Goal: Transaction & Acquisition: Purchase product/service

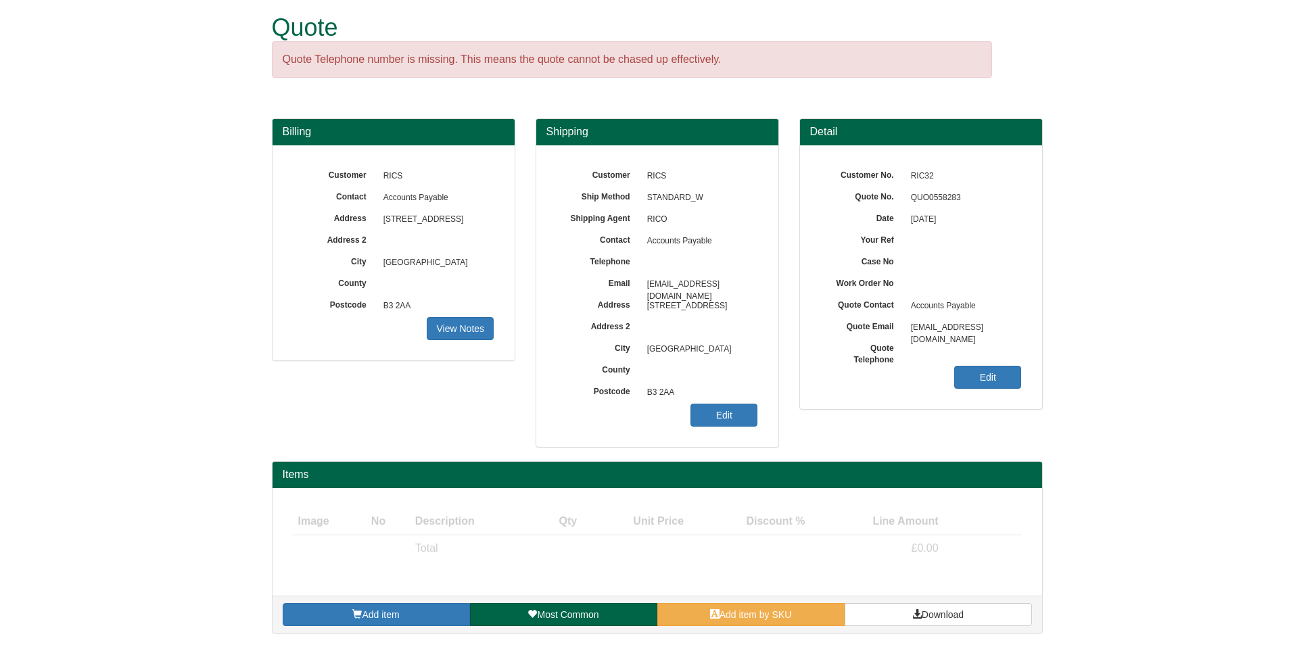
scroll to position [14, 0]
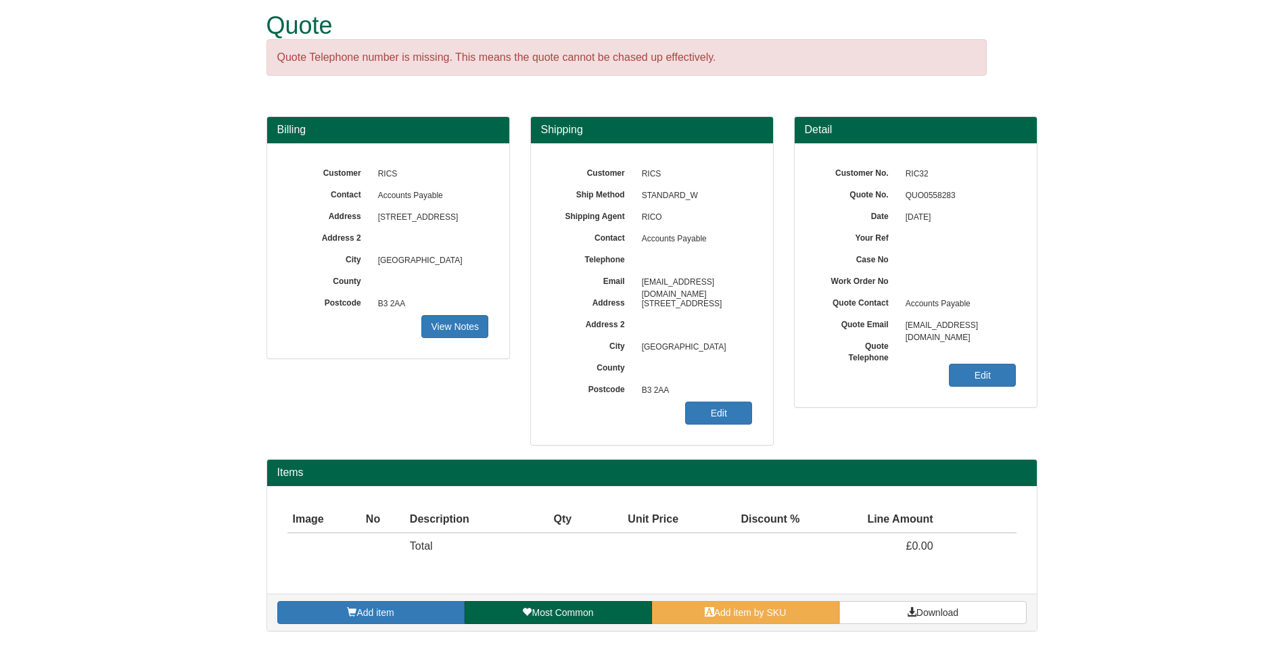
click at [754, 411] on div "Customer RICS Ship Method STANDARD_W Shipping Agent RICO Contact Accounts Payab…" at bounding box center [652, 294] width 242 height 302
click at [730, 419] on link "Edit" at bounding box center [718, 413] width 67 height 23
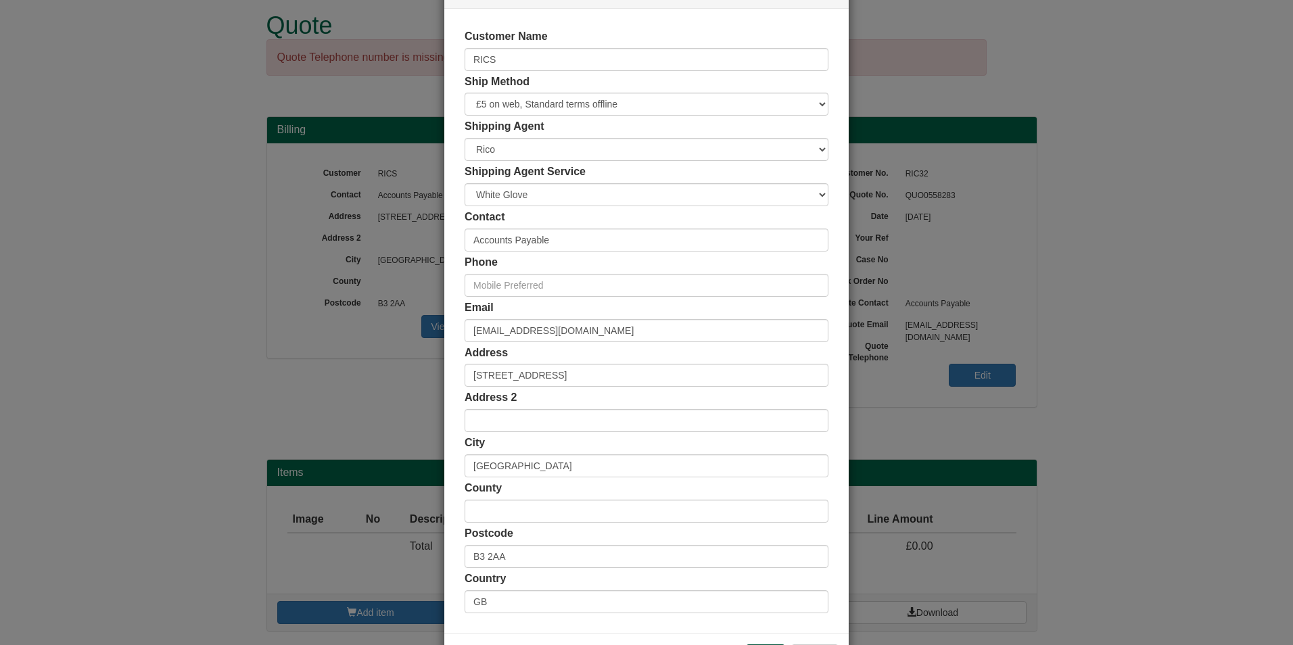
scroll to position [104, 0]
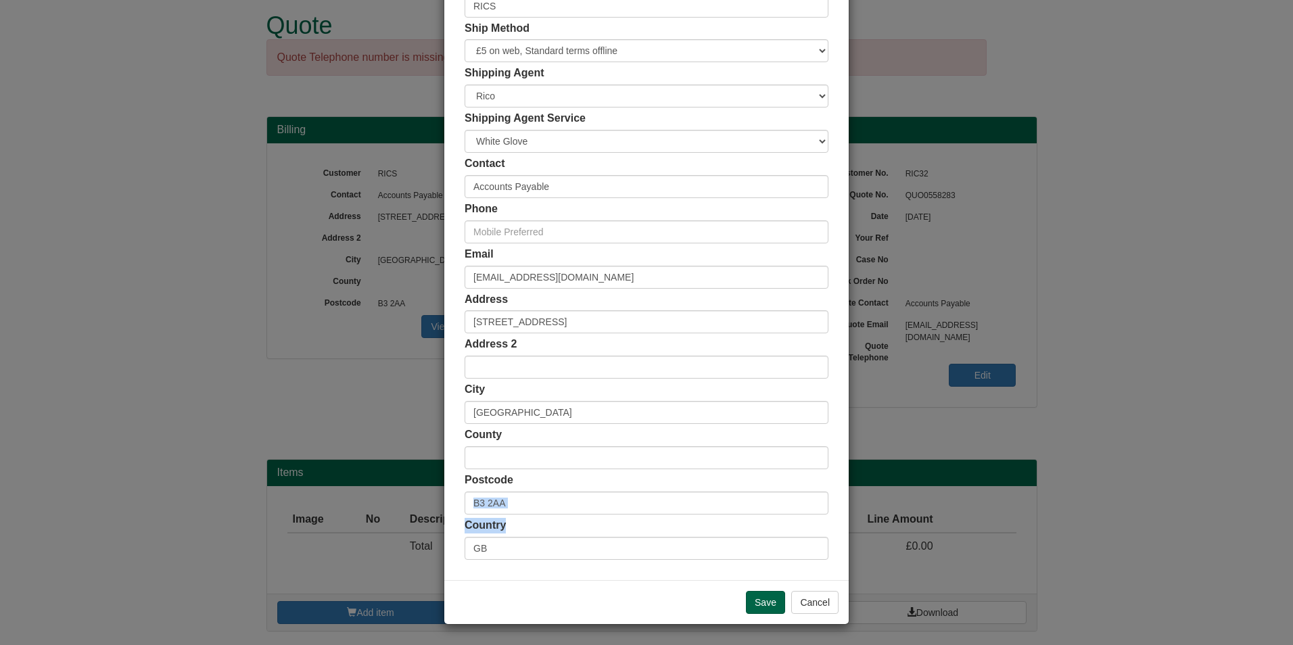
drag, startPoint x: 596, startPoint y: 515, endPoint x: 592, endPoint y: 508, distance: 8.3
click at [596, 514] on div "Customer Name RICS Ship Method Free of Charge £5 Flat Rate £7.50 Flat Rate £10 …" at bounding box center [647, 268] width 364 height 584
drag, startPoint x: 590, startPoint y: 507, endPoint x: 360, endPoint y: 504, distance: 230.6
click at [360, 504] on div "× Shipping Customer Name RICS Ship Method Free of Charge £5 Flat Rate £7.50 Fla…" at bounding box center [646, 322] width 1293 height 645
paste input "SW1P [DATE]"
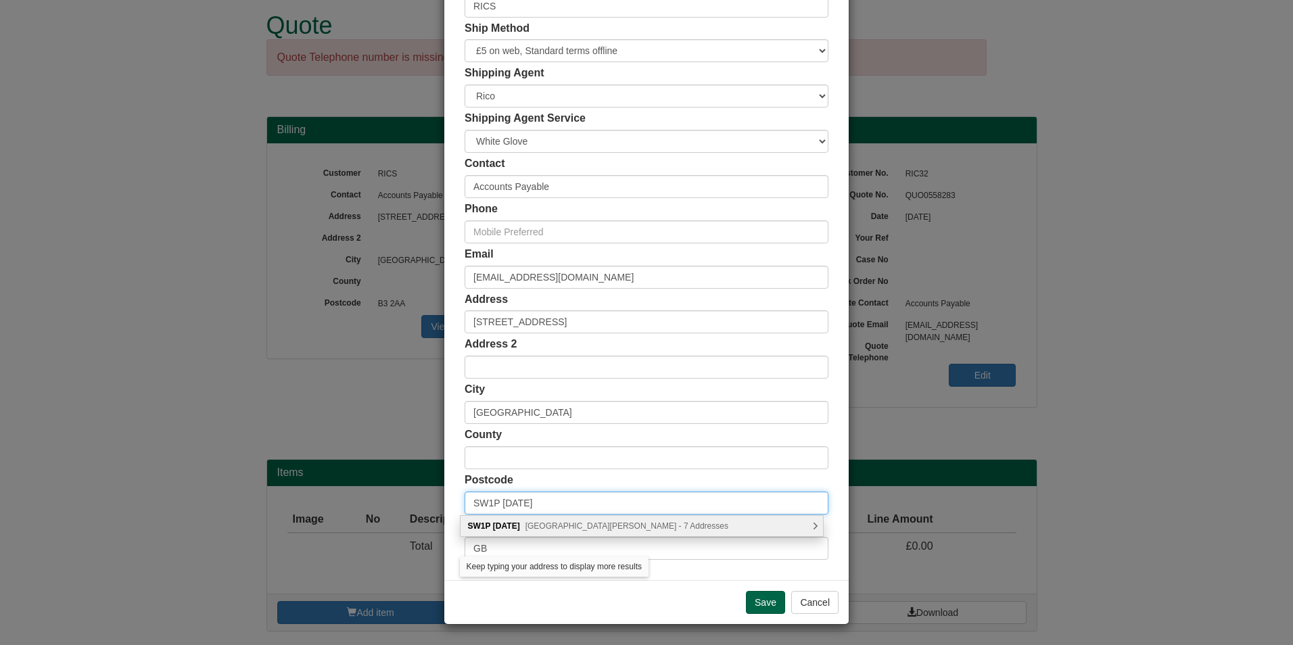
type input "SW1P [DATE]"
click at [663, 524] on span "[GEOGRAPHIC_DATA][PERSON_NAME] - 7 Addresses" at bounding box center [626, 525] width 203 height 9
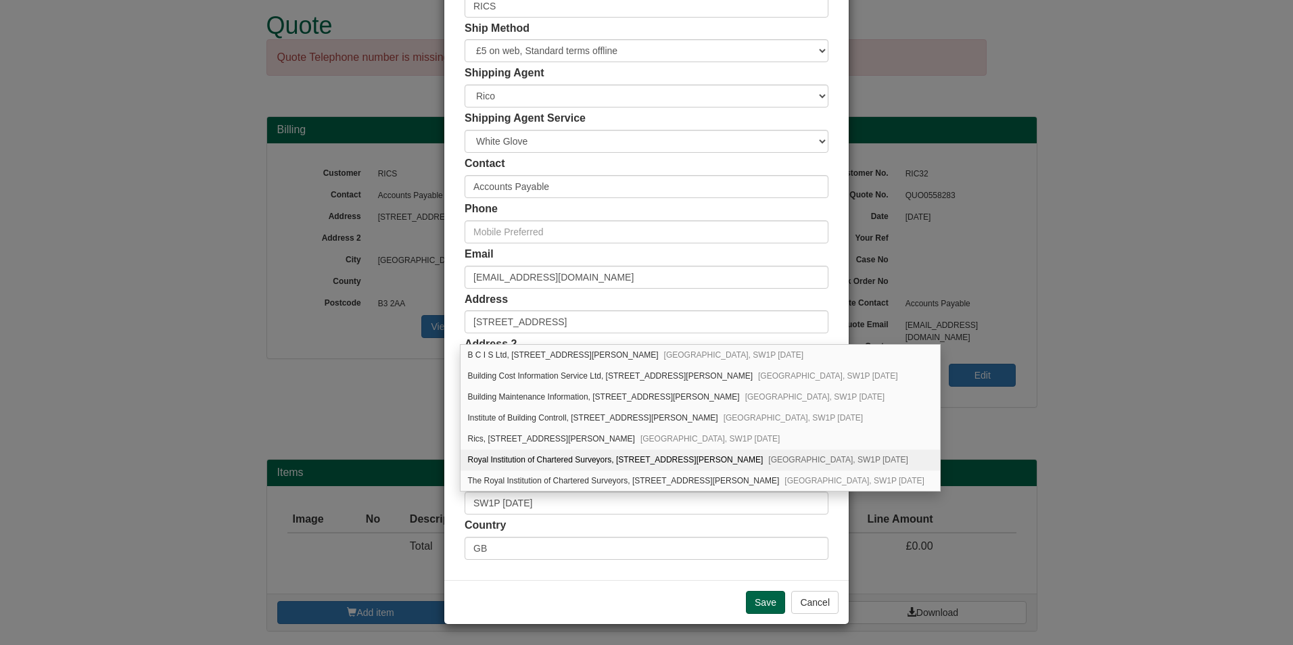
click at [646, 462] on div "Royal Institution of Chartered Surveyors, [STREET_ADDRESS][PERSON_NAME][DATE]" at bounding box center [700, 460] width 479 height 21
type input "Royal Institution of Chartered Surveyors"
type input "[STREET_ADDRESS][PERSON_NAME]"
type input "[GEOGRAPHIC_DATA]"
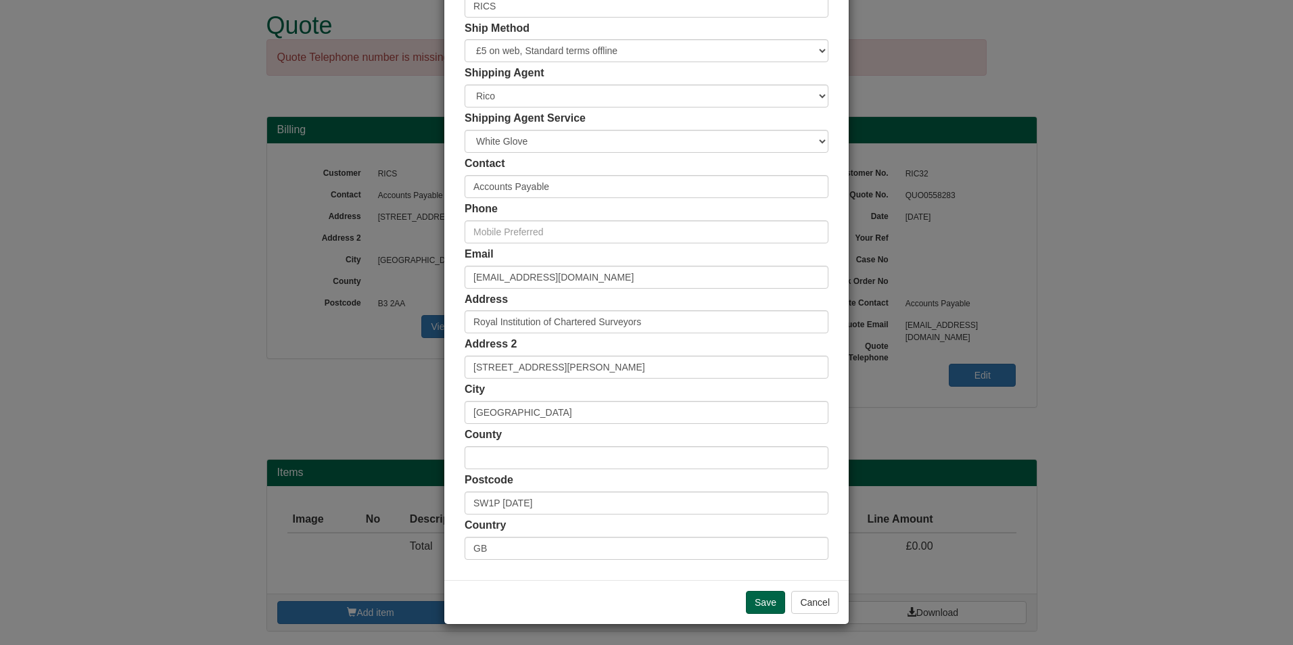
click at [609, 382] on div "City [GEOGRAPHIC_DATA]" at bounding box center [647, 403] width 364 height 42
click at [631, 233] on input "text" at bounding box center [647, 231] width 364 height 23
paste input "07971088906"
type input "07971088906"
click at [653, 283] on input "[EMAIL_ADDRESS][DOMAIN_NAME]" at bounding box center [647, 277] width 364 height 23
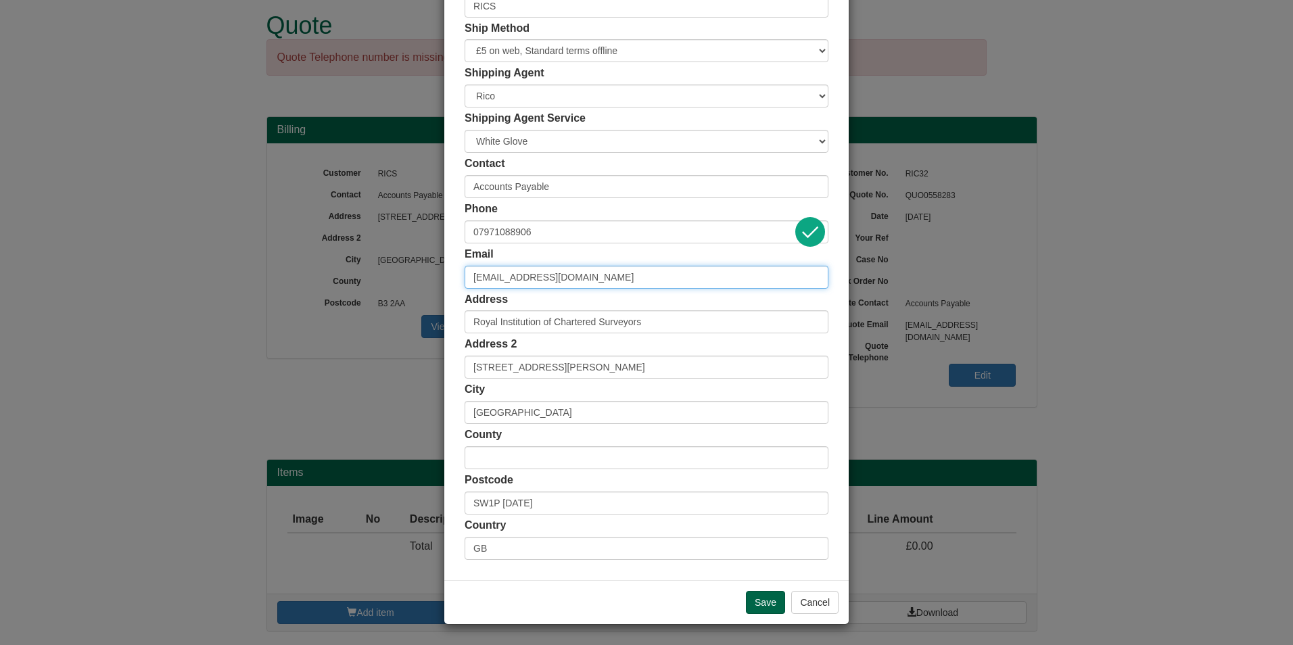
click at [653, 283] on input "[EMAIL_ADDRESS][DOMAIN_NAME]" at bounding box center [647, 277] width 364 height 23
paste input "wkhalid"
type input "[EMAIL_ADDRESS][DOMAIN_NAME]"
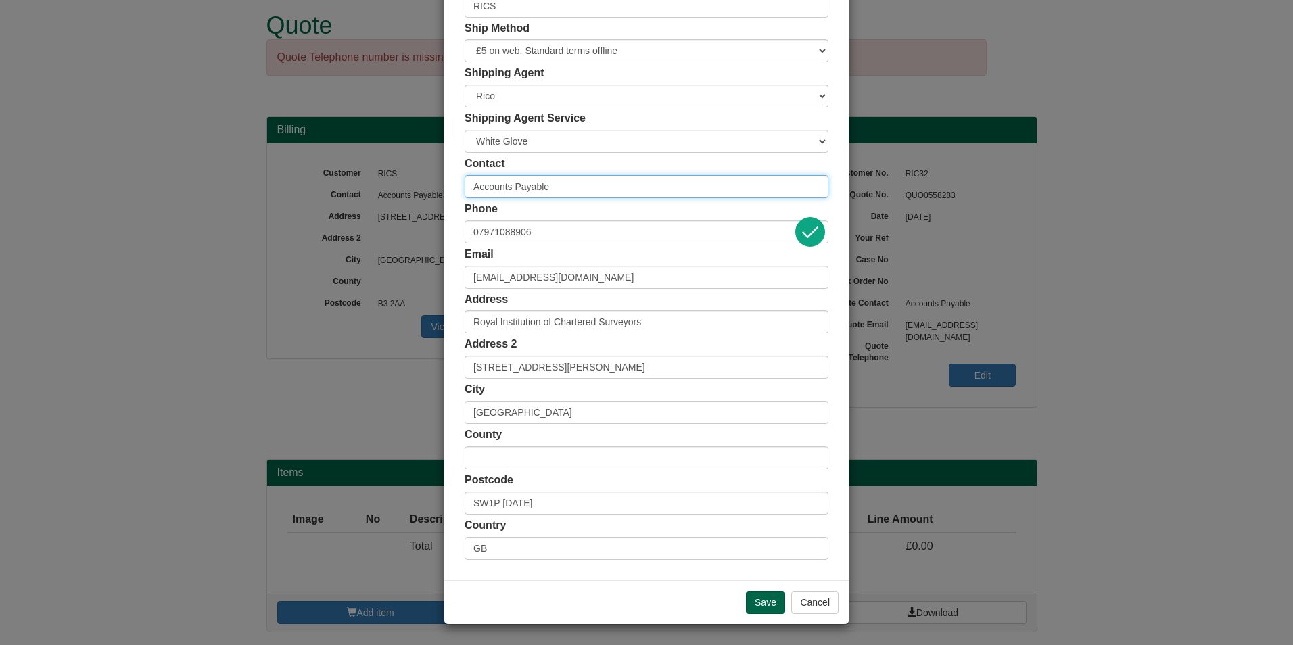
click at [561, 183] on input "Accounts Payable" at bounding box center [647, 186] width 364 height 23
type input "[PERSON_NAME]"
click at [756, 596] on input "Save" at bounding box center [765, 602] width 39 height 23
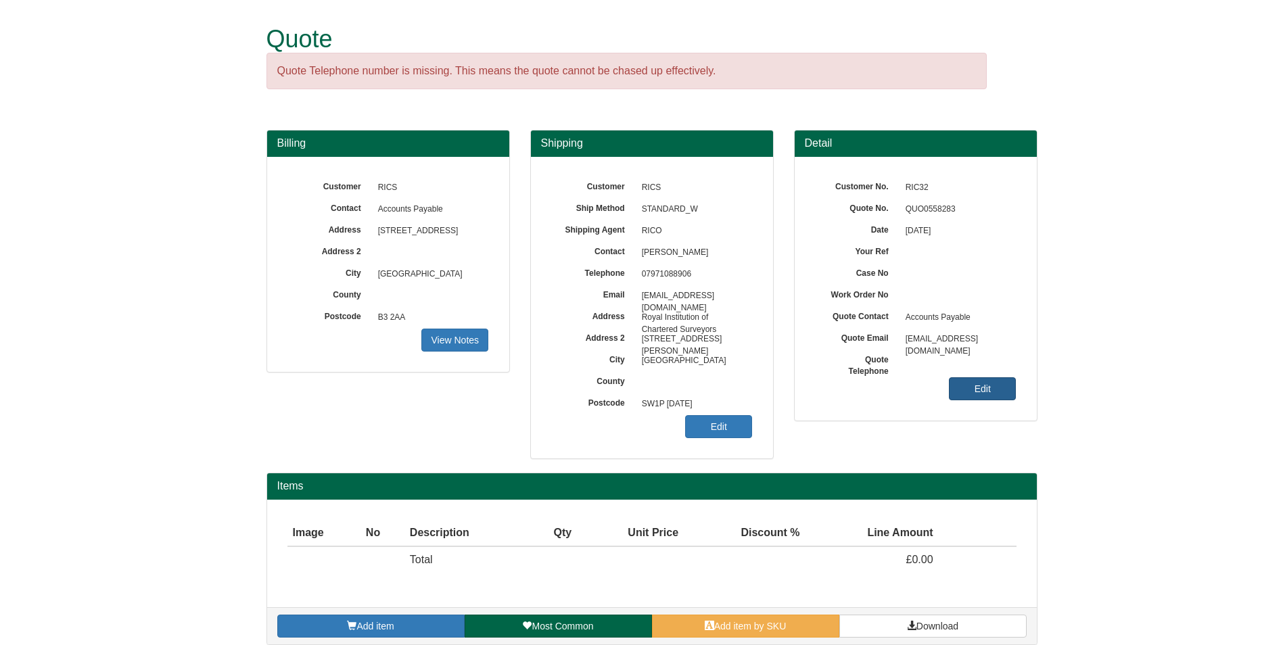
click at [968, 389] on link "Edit" at bounding box center [982, 388] width 67 height 23
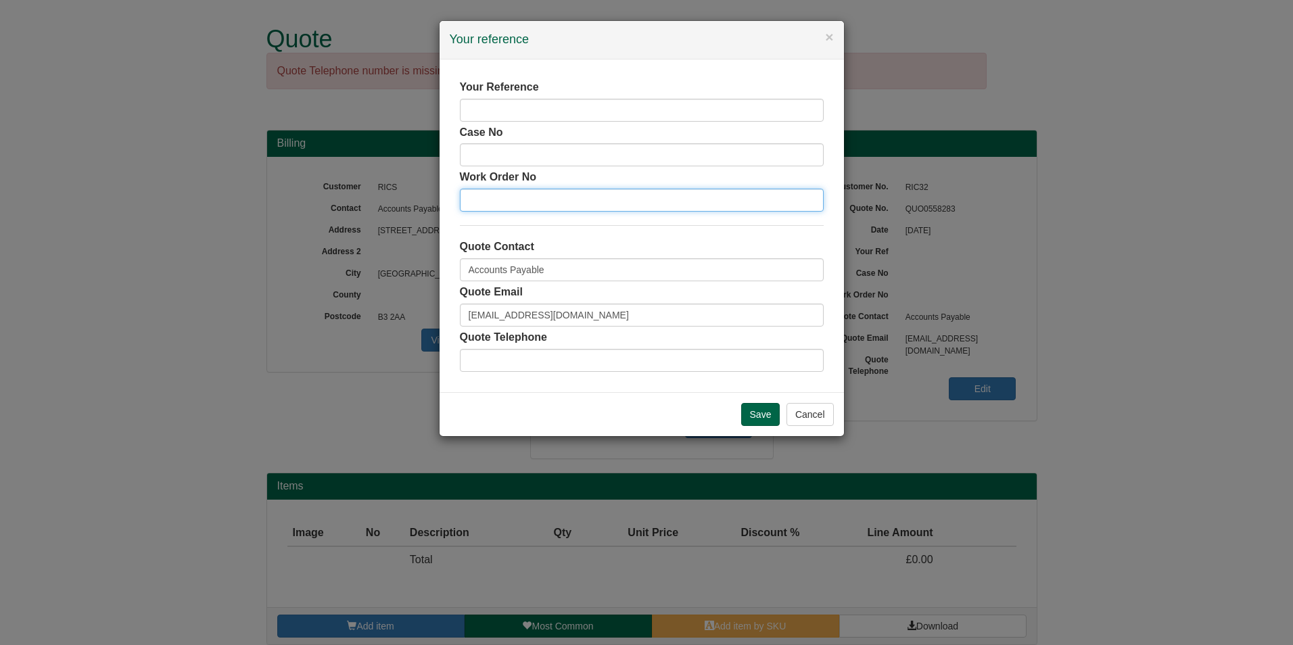
click at [559, 204] on input "text" at bounding box center [642, 200] width 364 height 23
click at [586, 266] on input "Accounts Payable" at bounding box center [642, 269] width 364 height 23
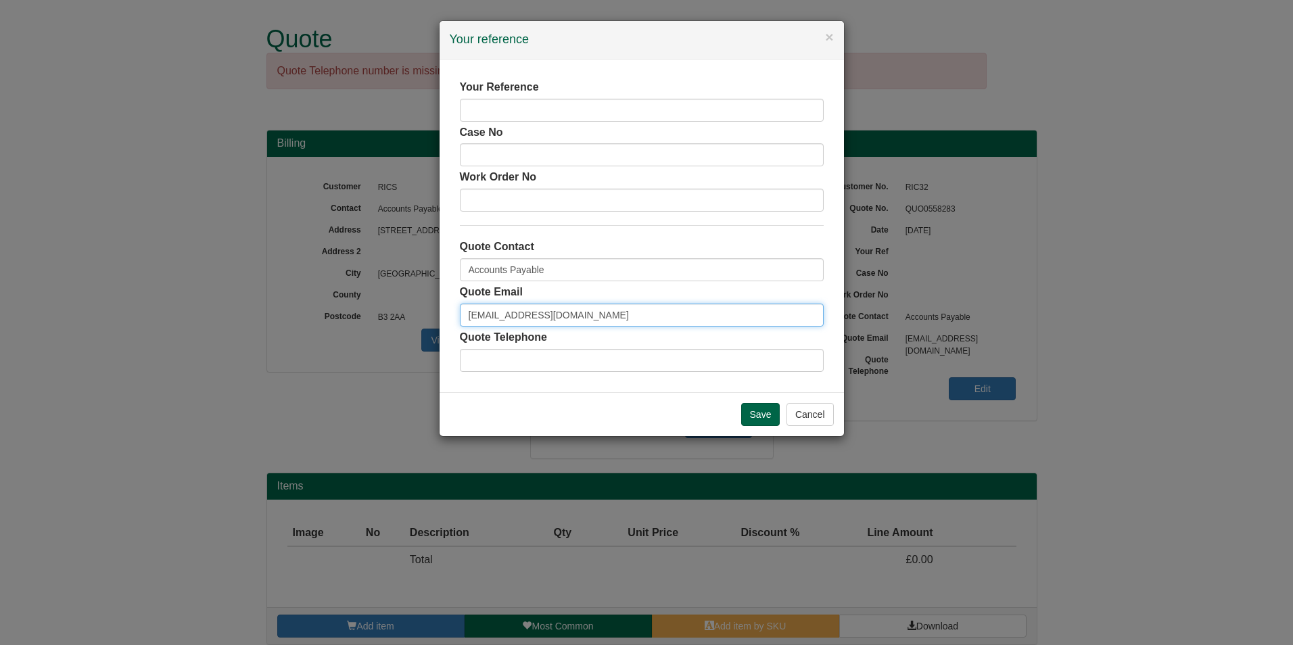
drag, startPoint x: 603, startPoint y: 313, endPoint x: 353, endPoint y: 324, distance: 249.8
click at [353, 324] on div "× Your reference Your Reference Case No Work Order No Quote Contact Accounts Pa…" at bounding box center [646, 322] width 1293 height 645
paste input "wkhalid"
type input "[EMAIL_ADDRESS][DOMAIN_NAME]"
type input "07971088906"
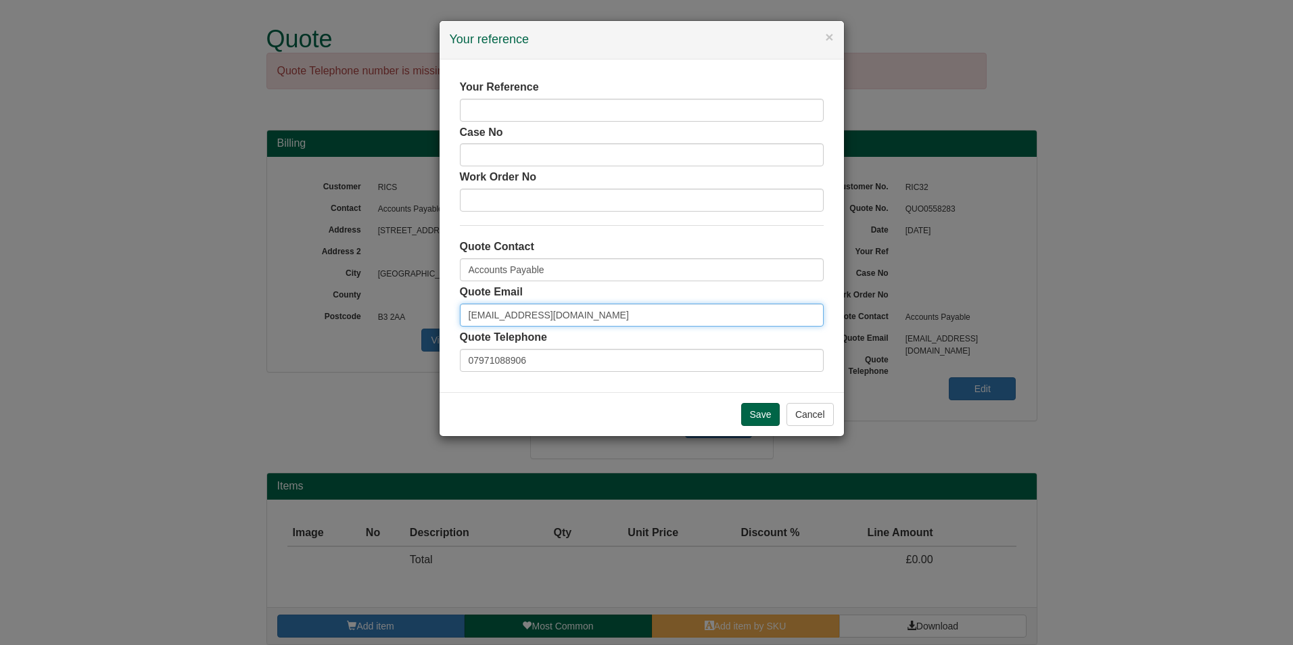
type input "[EMAIL_ADDRESS][DOMAIN_NAME]"
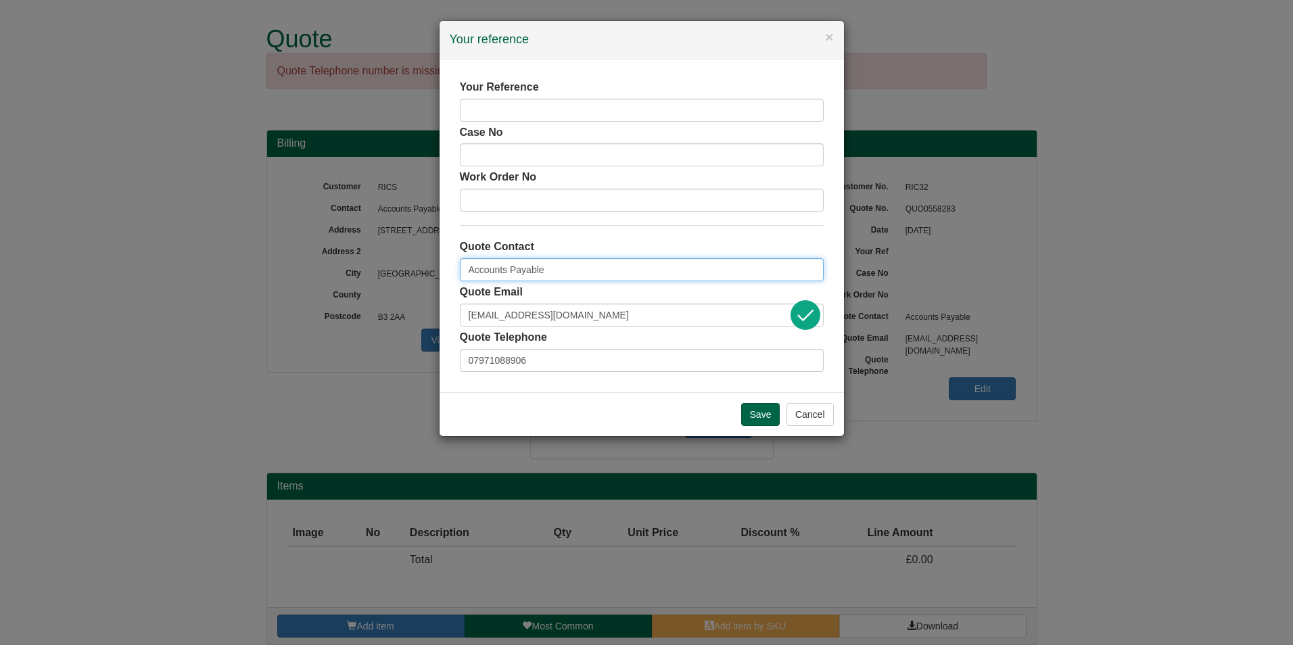
click at [523, 266] on input "Accounts Payable" at bounding box center [642, 269] width 364 height 23
type input "[PERSON_NAME]"
click at [546, 114] on input "text" at bounding box center [642, 110] width 364 height 23
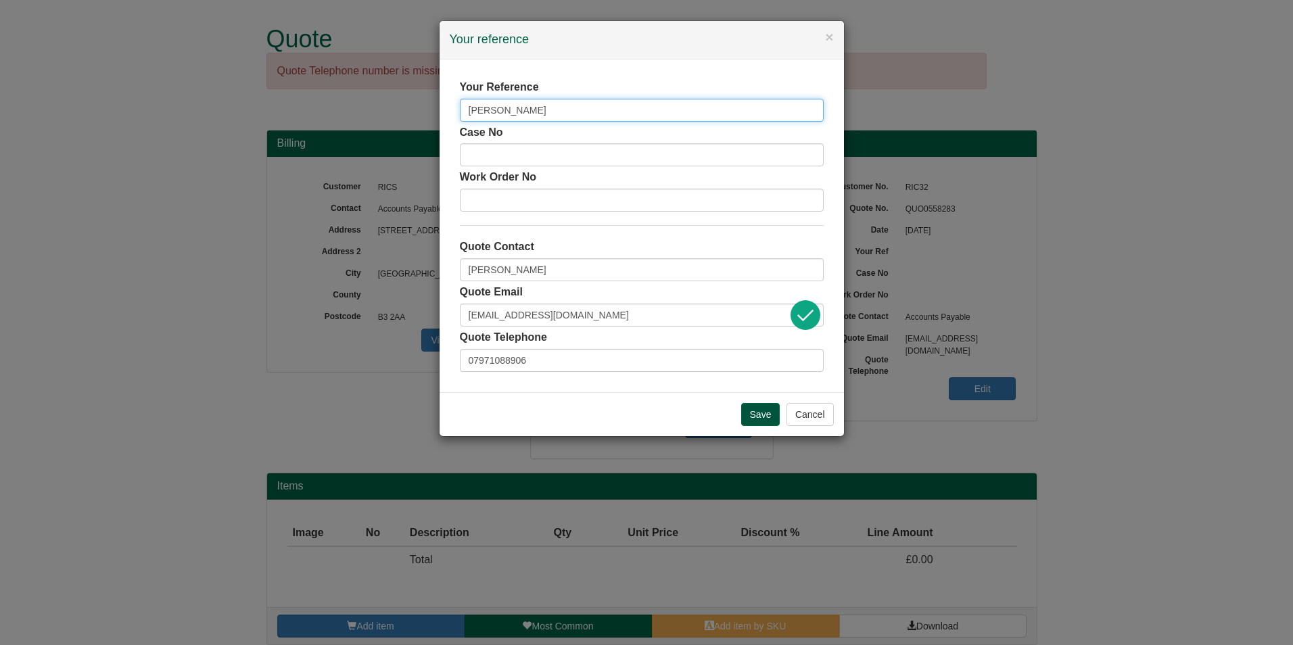
type input "Neelam Fredrick"
click at [764, 415] on input "Save" at bounding box center [760, 414] width 39 height 23
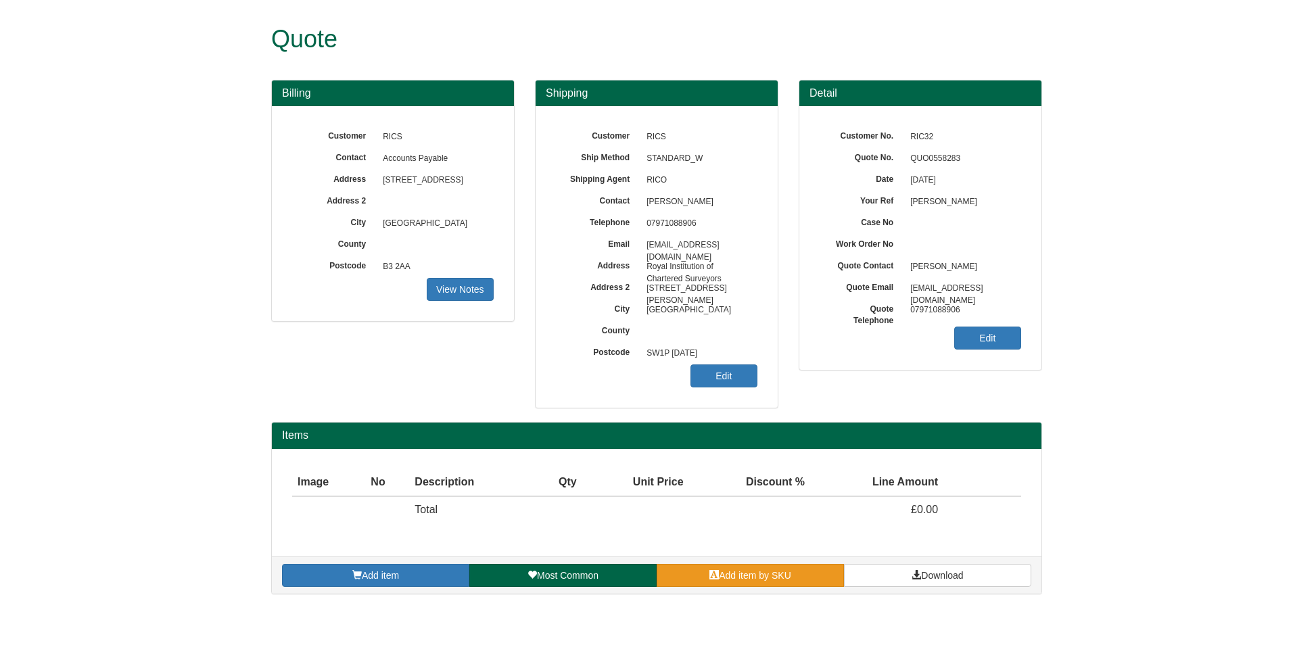
click at [730, 564] on link "Add item by SKU" at bounding box center [750, 575] width 187 height 23
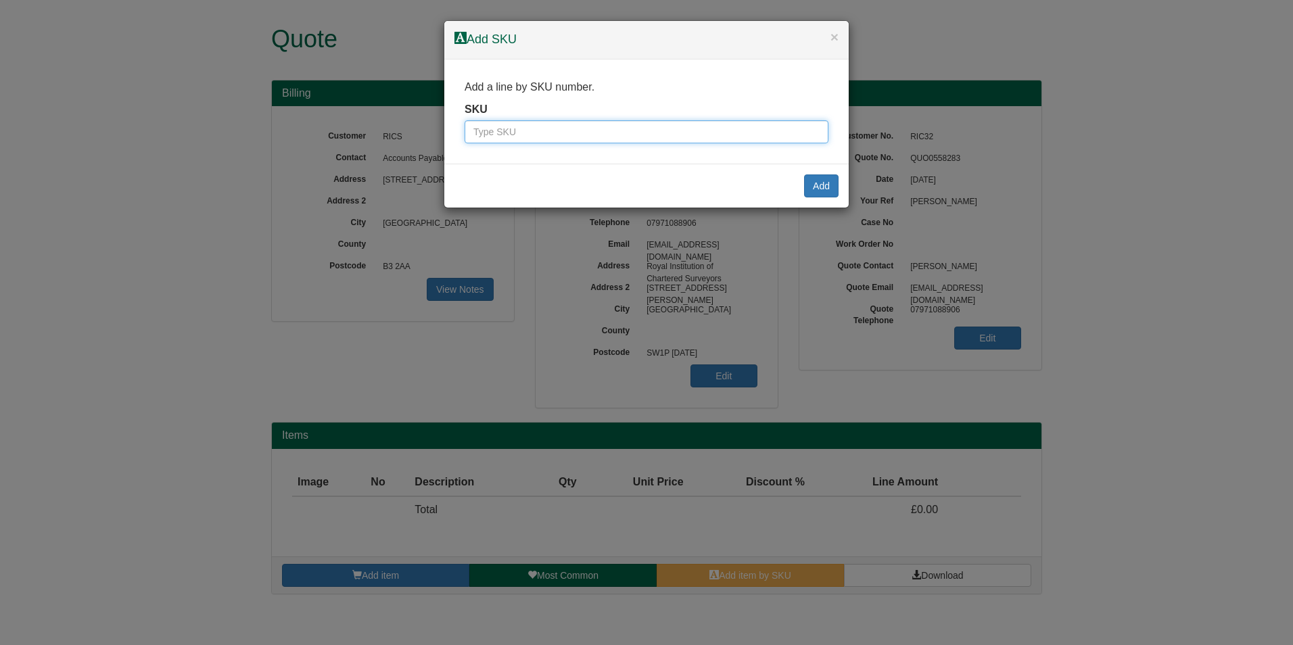
click at [538, 137] on input "text" at bounding box center [647, 131] width 364 height 23
paste input "1301037"
type input "1301037"
click at [832, 191] on button "Add" at bounding box center [821, 185] width 34 height 23
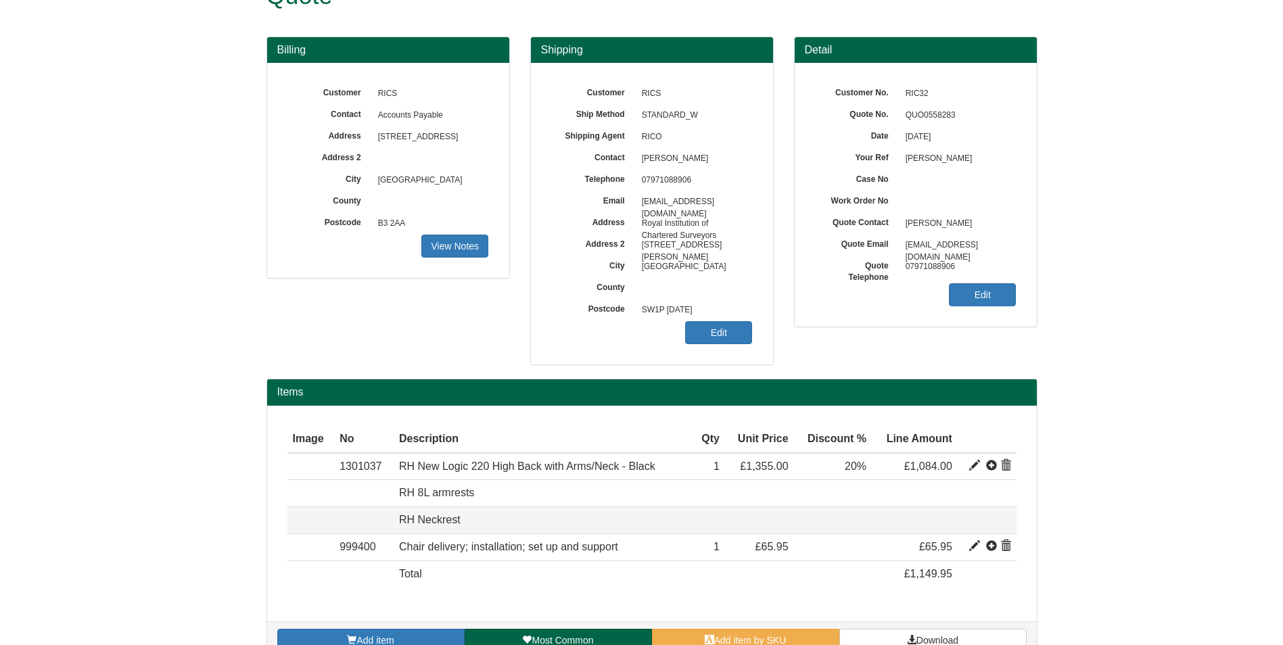
scroll to position [71, 0]
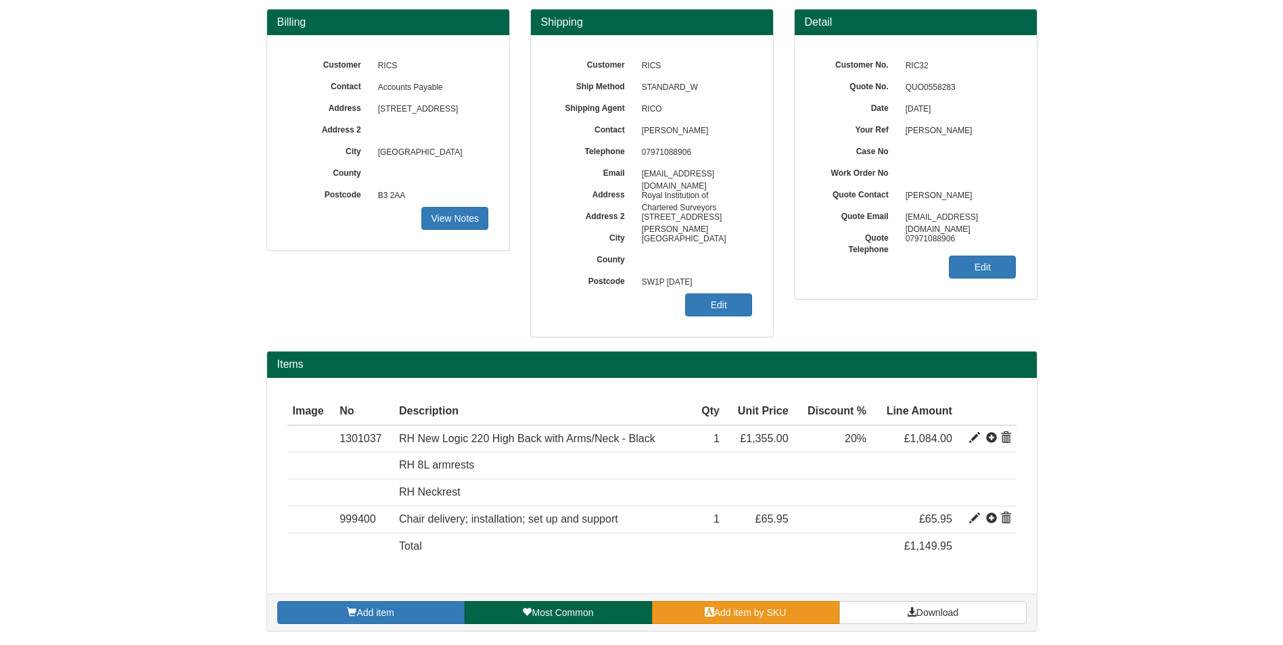
click at [765, 613] on span "Add item by SKU" at bounding box center [750, 612] width 72 height 11
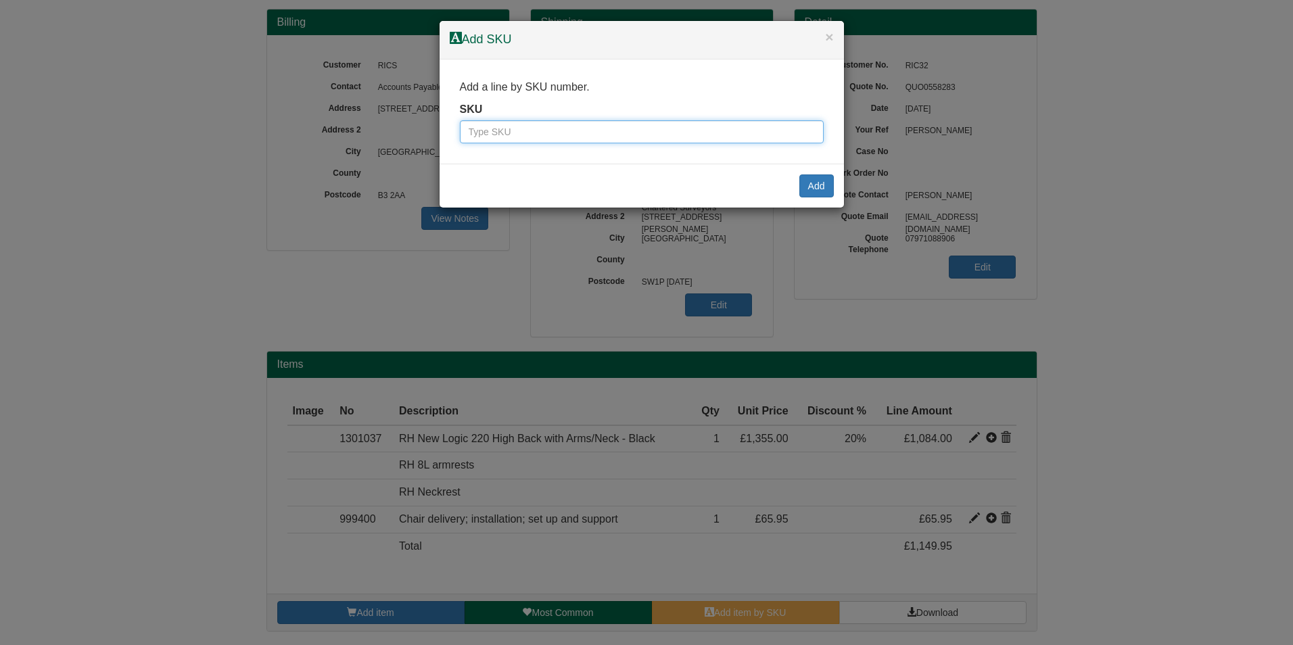
click at [515, 127] on input "text" at bounding box center [642, 131] width 364 height 23
paste input "100016562"
type input "100016562"
click at [834, 199] on div "Add" at bounding box center [642, 186] width 404 height 44
click at [813, 182] on button "Add" at bounding box center [816, 185] width 34 height 23
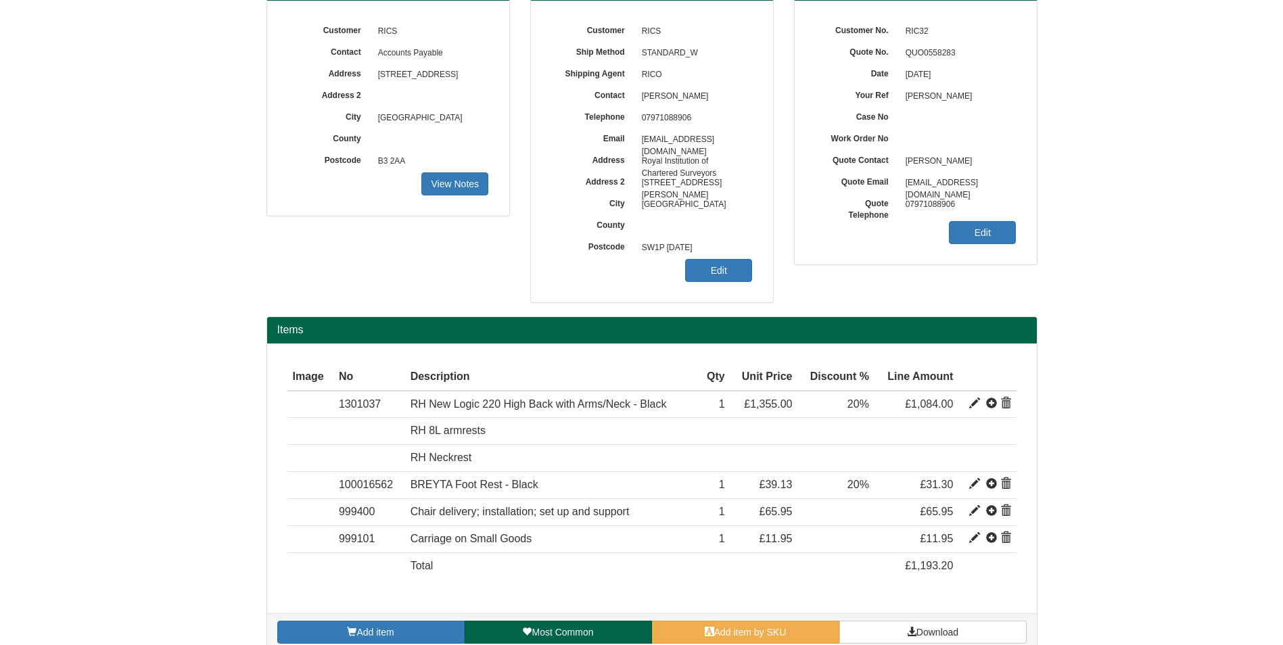
scroll to position [125, 0]
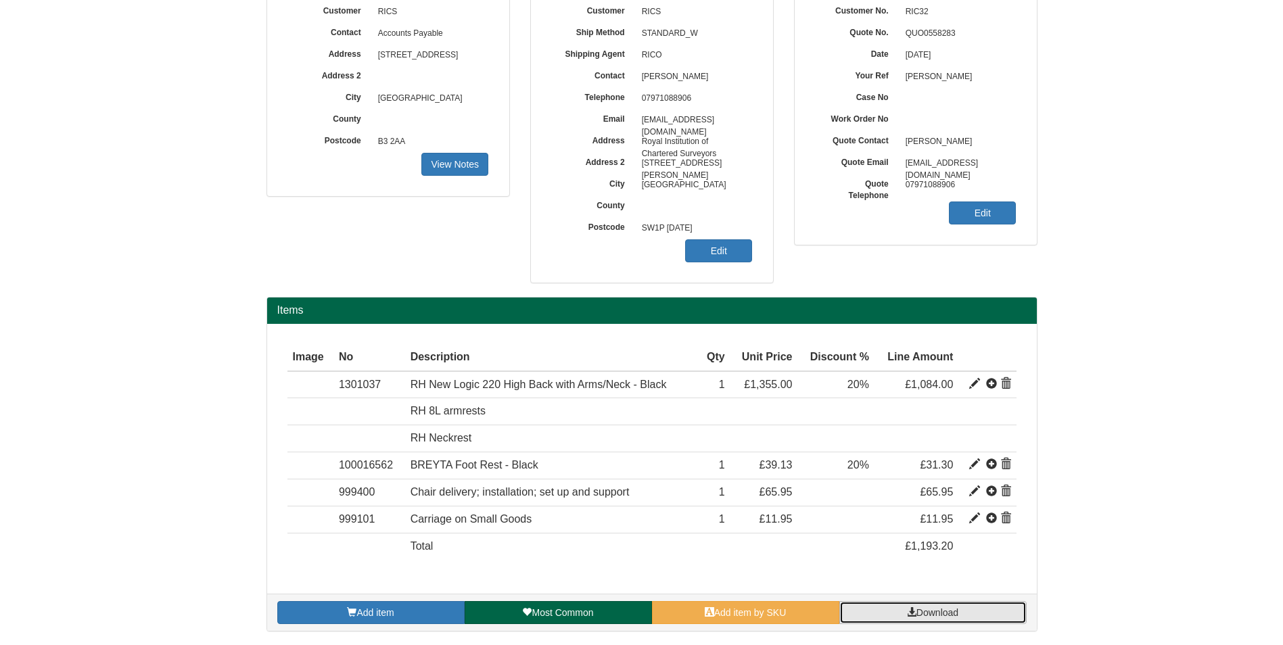
click at [928, 615] on span "Download" at bounding box center [937, 612] width 42 height 11
